Goal: Transaction & Acquisition: Purchase product/service

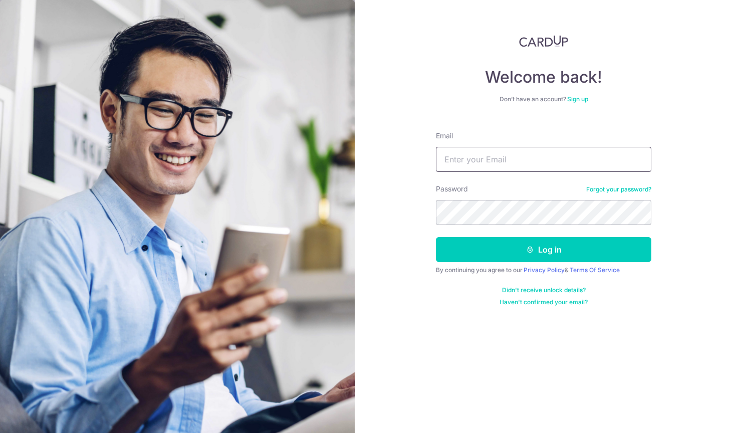
type input "jertay033@gmail.com"
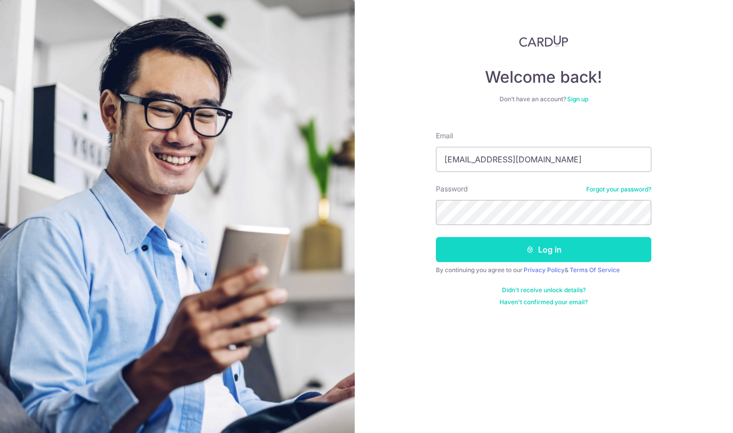
click at [552, 247] on button "Log in" at bounding box center [543, 249] width 215 height 25
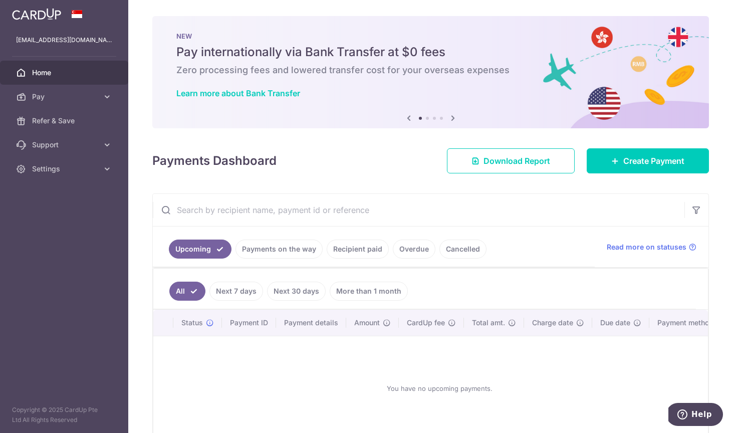
click at [224, 295] on link "Next 7 days" at bounding box center [236, 291] width 54 height 19
click at [179, 295] on link "All" at bounding box center [180, 291] width 22 height 19
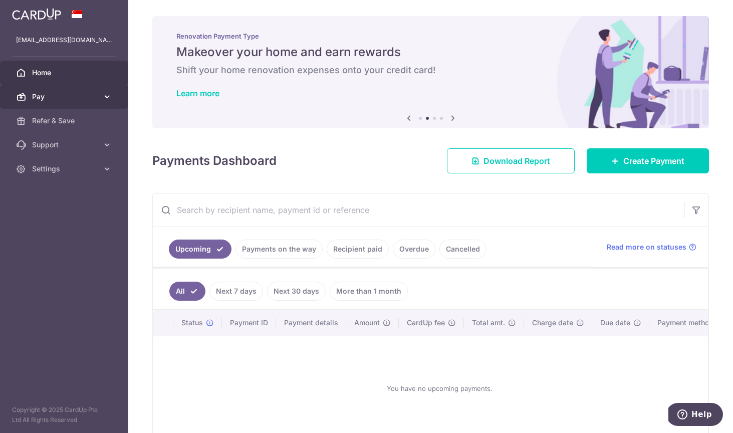
click at [107, 97] on icon at bounding box center [107, 97] width 10 height 10
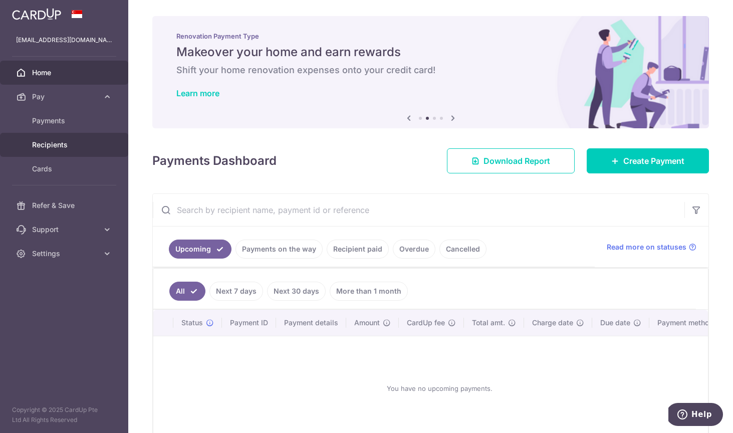
click at [73, 143] on span "Recipients" at bounding box center [65, 145] width 66 height 10
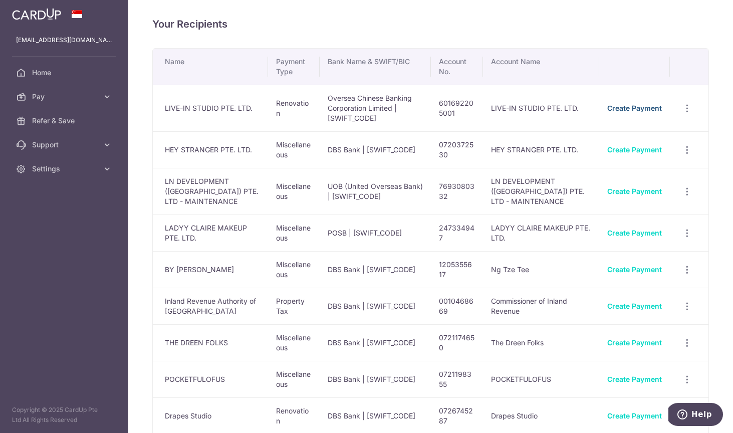
click at [631, 108] on link "Create Payment" at bounding box center [634, 108] width 55 height 9
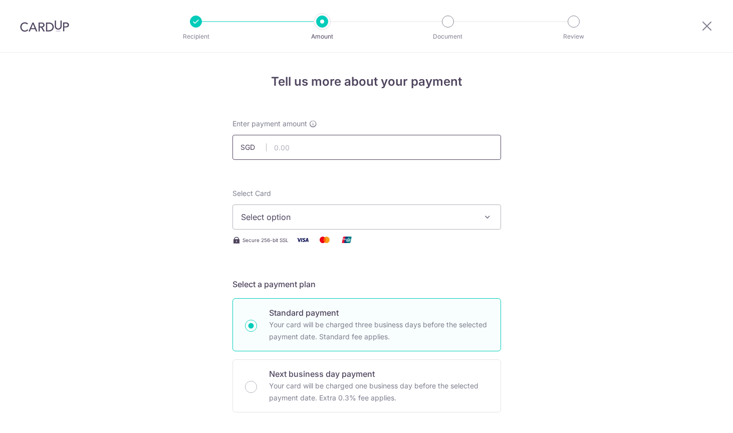
click at [366, 149] on input "text" at bounding box center [366, 147] width 269 height 25
click at [348, 152] on input "text" at bounding box center [366, 147] width 269 height 25
type input "1,154.00"
click at [312, 210] on button "Select option" at bounding box center [366, 216] width 269 height 25
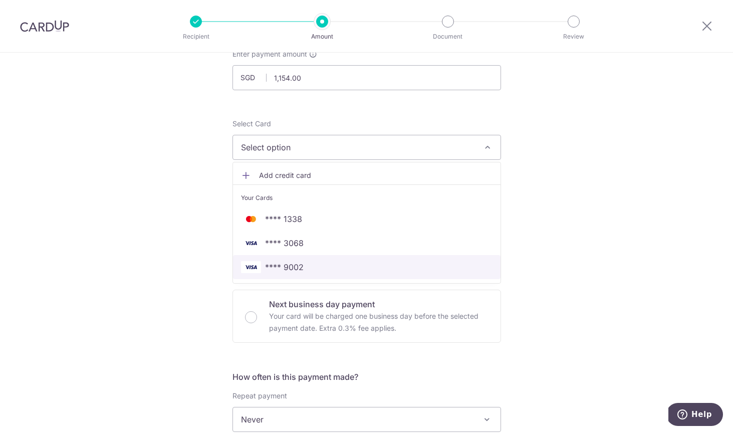
scroll to position [112, 0]
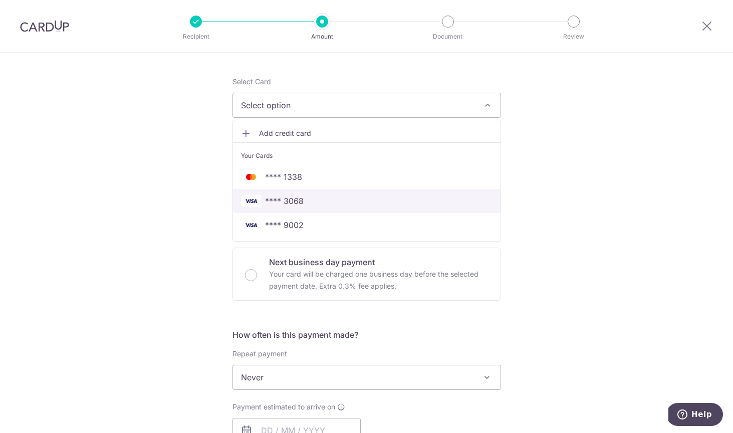
click at [339, 197] on span "**** 3068" at bounding box center [366, 201] width 251 height 12
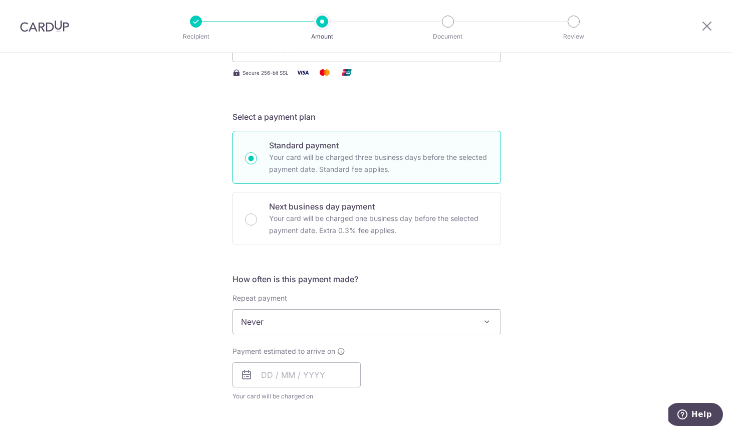
scroll to position [201, 0]
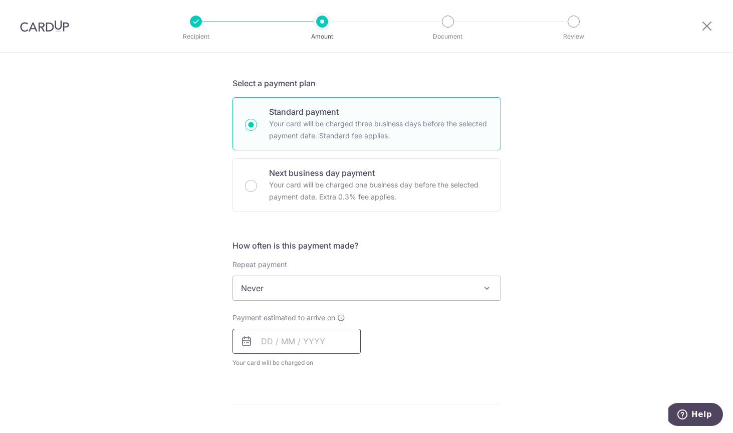
click at [320, 337] on input "text" at bounding box center [296, 341] width 128 height 25
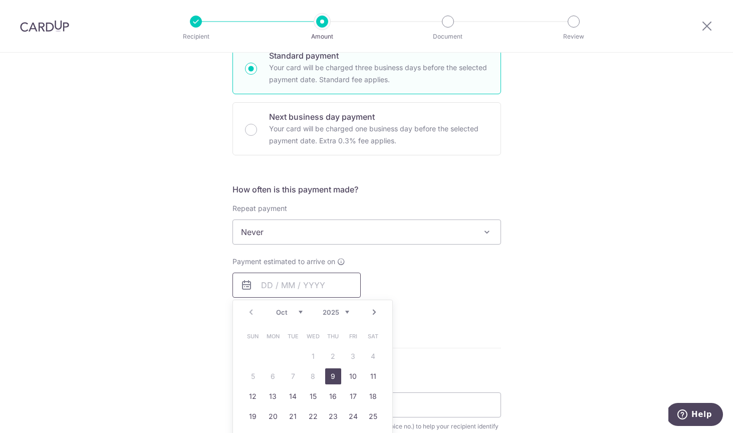
scroll to position [262, 0]
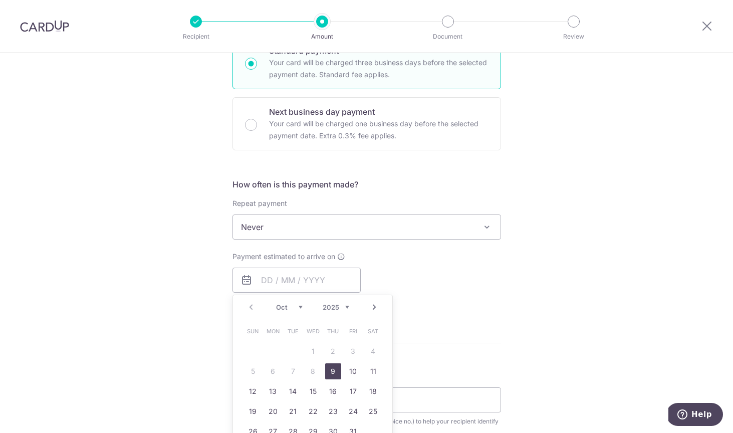
click at [328, 370] on link "9" at bounding box center [333, 371] width 16 height 16
type input "09/10/2025"
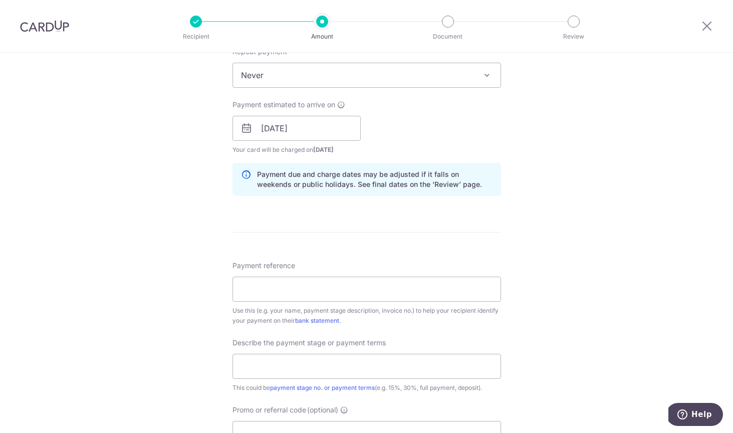
scroll to position [447, 0]
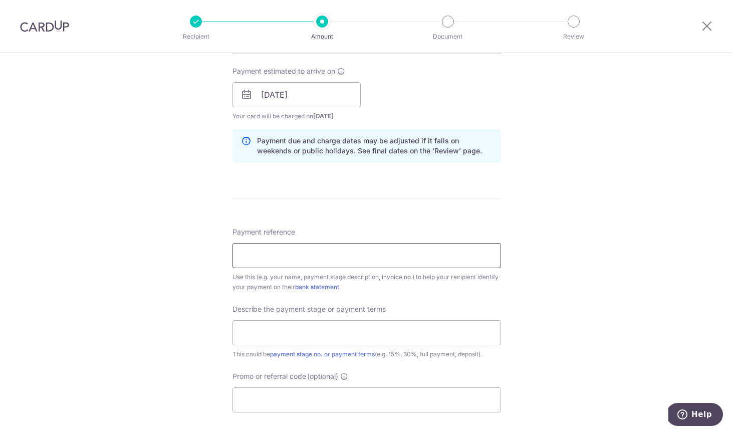
click at [411, 260] on input "Payment reference" at bounding box center [366, 255] width 269 height 25
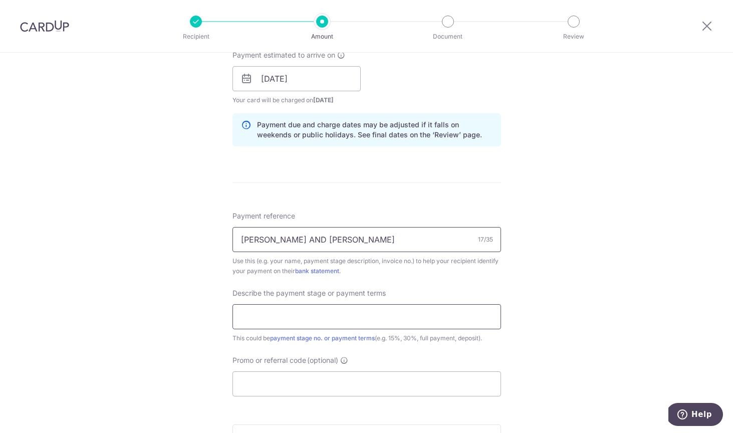
type input "JEREMY AND SEANNA"
click at [397, 320] on input "text" at bounding box center [366, 316] width 269 height 25
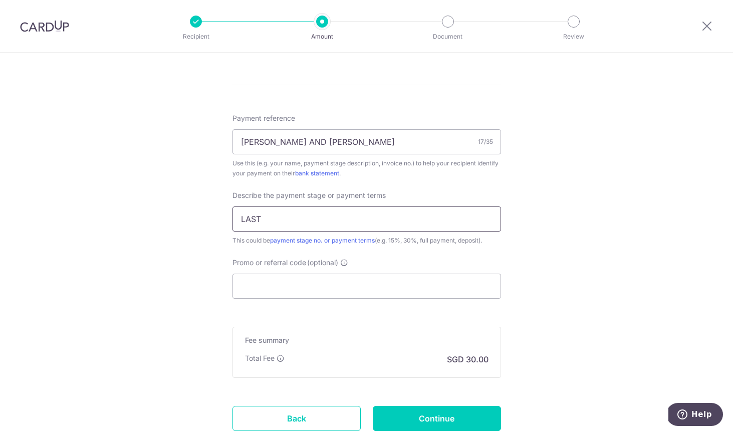
scroll to position [587, 0]
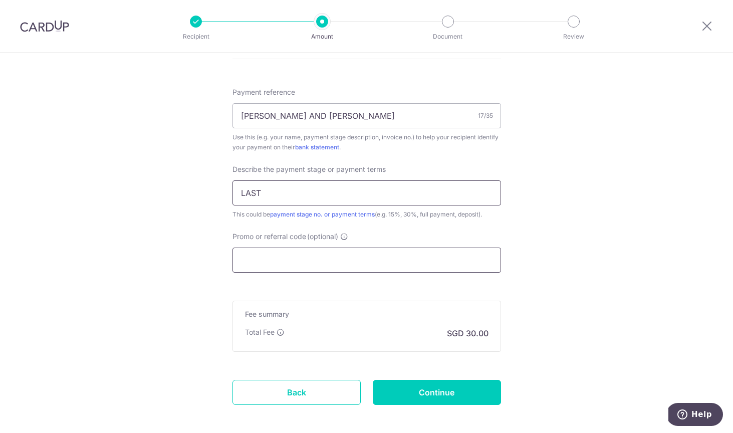
type input "LAST"
click at [392, 262] on input "Promo or referral code (optional)" at bounding box center [366, 259] width 269 height 25
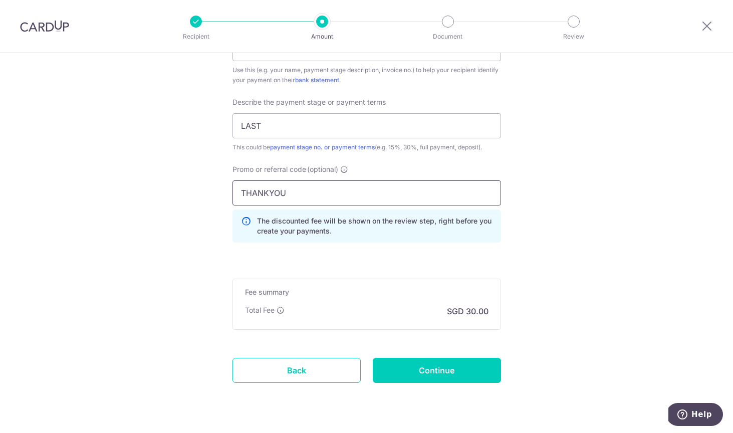
scroll to position [665, 0]
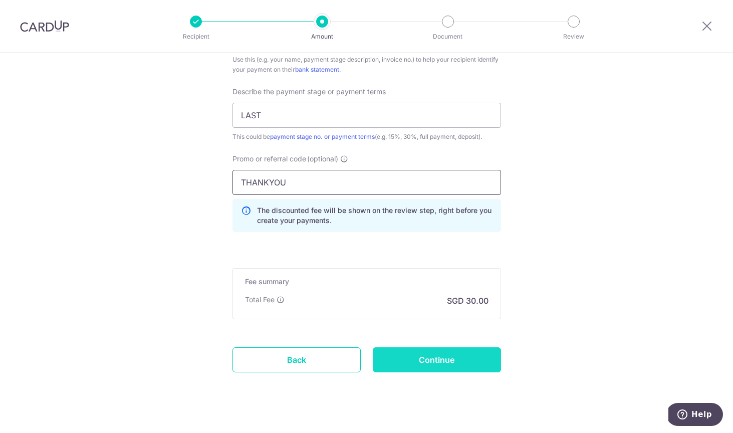
type input "THANKYOU"
click at [467, 354] on input "Continue" at bounding box center [437, 359] width 128 height 25
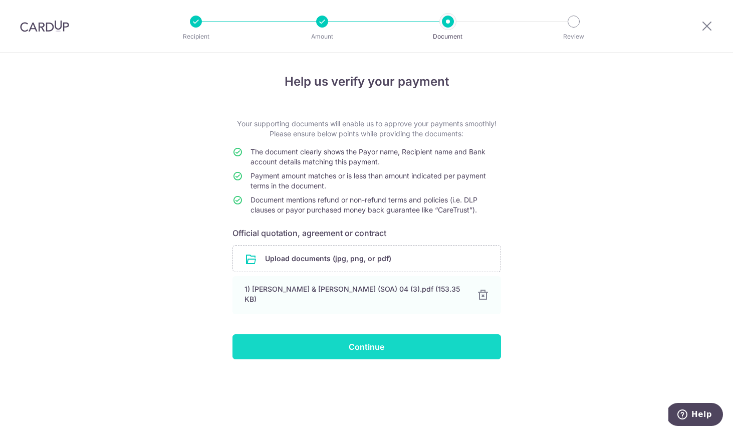
click at [420, 341] on input "Continue" at bounding box center [366, 346] width 269 height 25
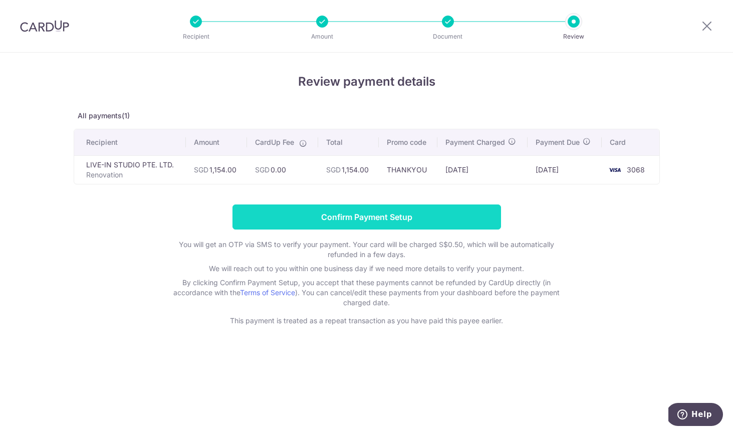
click at [470, 213] on input "Confirm Payment Setup" at bounding box center [366, 216] width 269 height 25
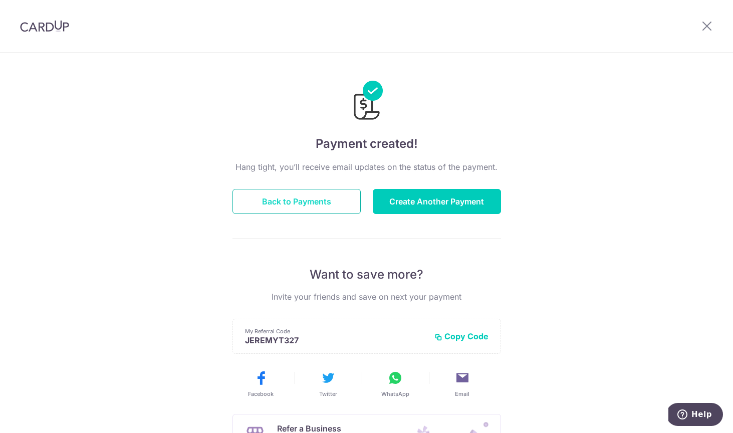
click at [306, 202] on button "Back to Payments" at bounding box center [296, 201] width 128 height 25
